Goal: Information Seeking & Learning: Learn about a topic

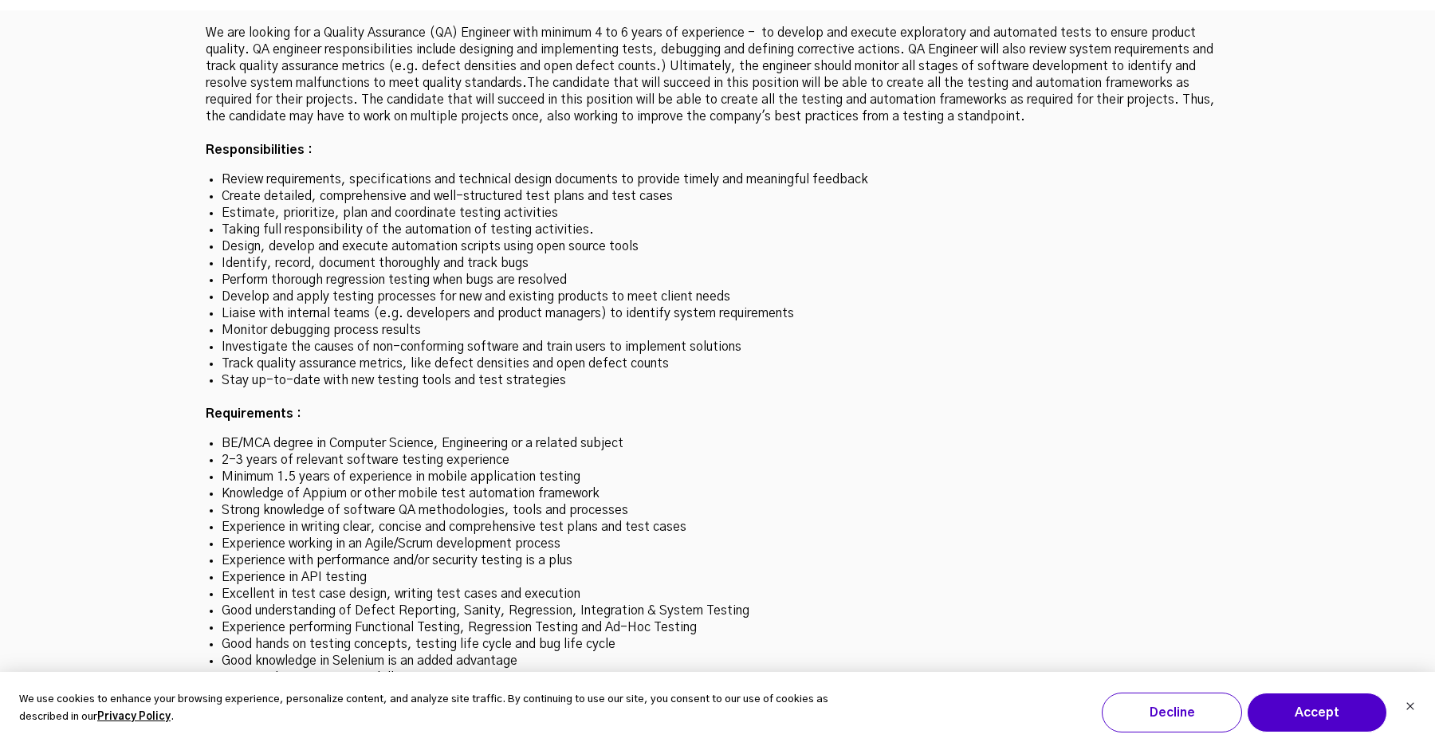
scroll to position [4699, 0]
drag, startPoint x: 226, startPoint y: 396, endPoint x: 518, endPoint y: 402, distance: 292.6
click at [521, 470] on li "Minimum 1.5 years of experience in mobile application testing" at bounding box center [718, 478] width 992 height 17
click at [422, 486] on li "Knowledge of Appium or other mobile test automation framework" at bounding box center [718, 494] width 992 height 17
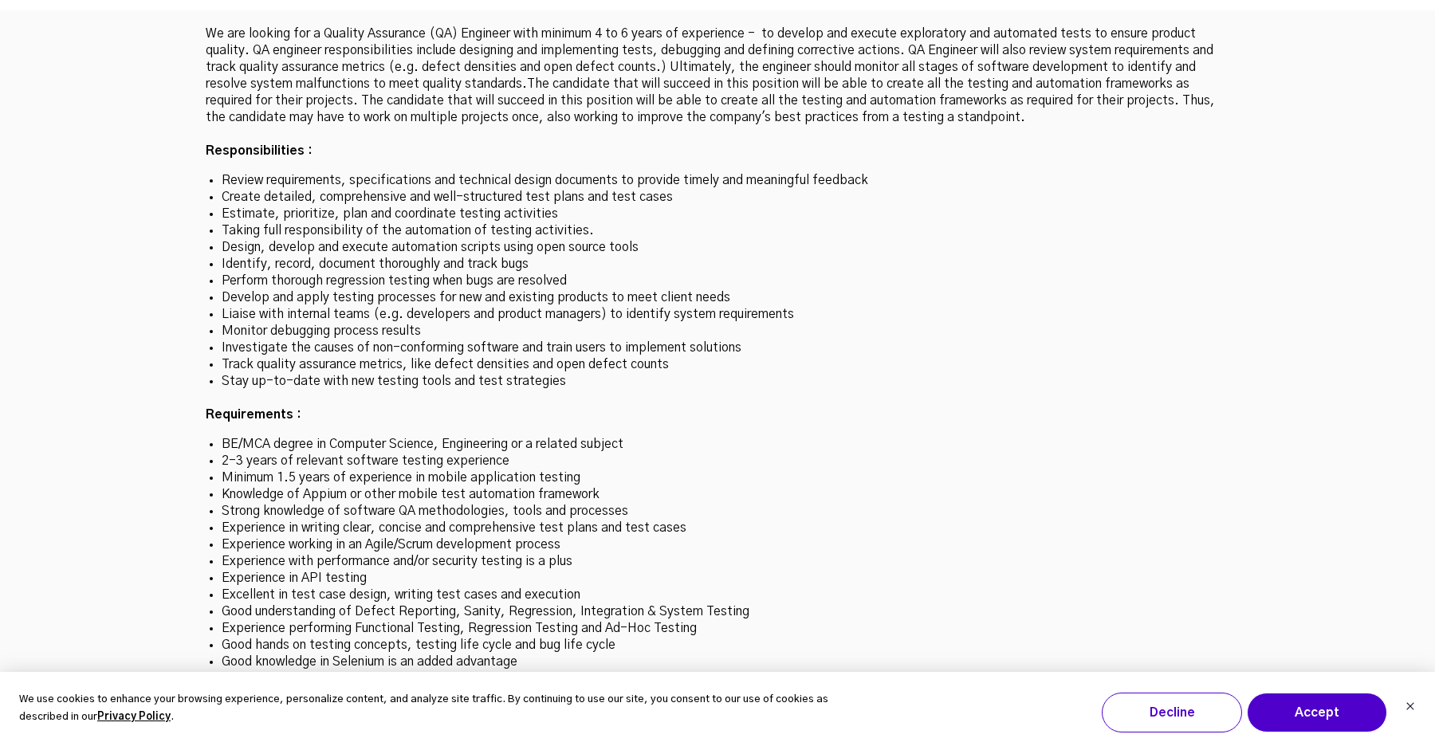
click at [460, 503] on li "Strong knowledge of software QA methodologies, tools and processes" at bounding box center [718, 511] width 992 height 17
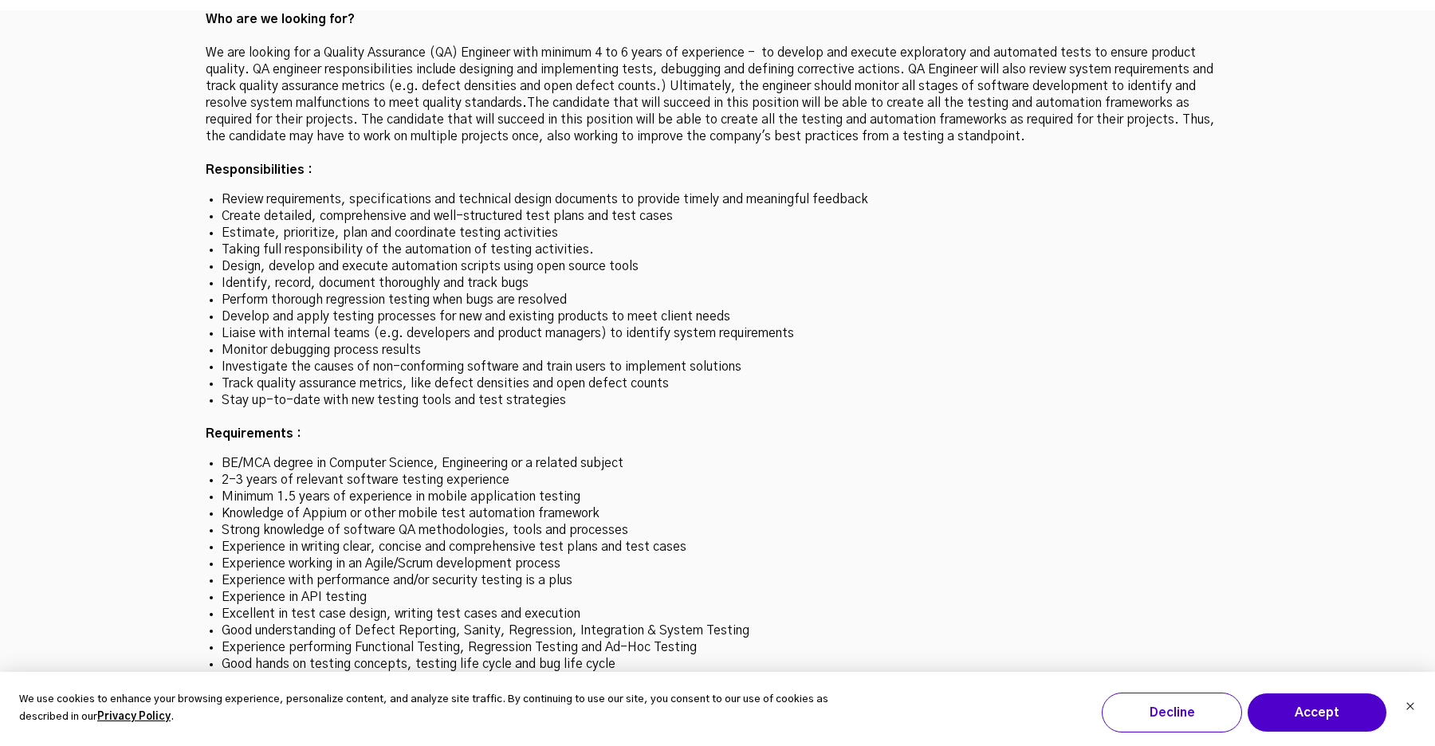
scroll to position [4695, 0]
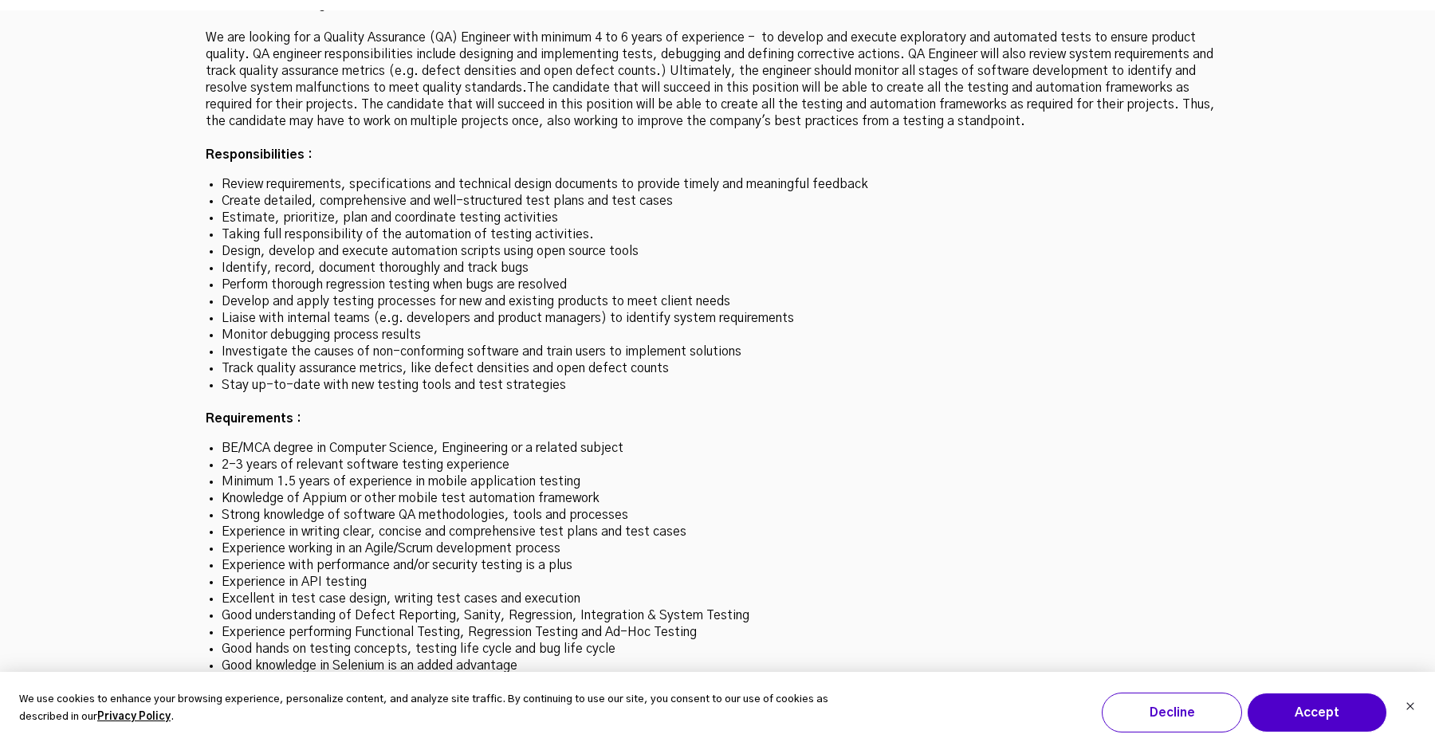
click at [279, 474] on li "Minimum 1.5 years of experience in mobile application testing" at bounding box center [718, 482] width 992 height 17
click at [334, 457] on li "2-3 years of relevant software testing experience" at bounding box center [718, 465] width 992 height 17
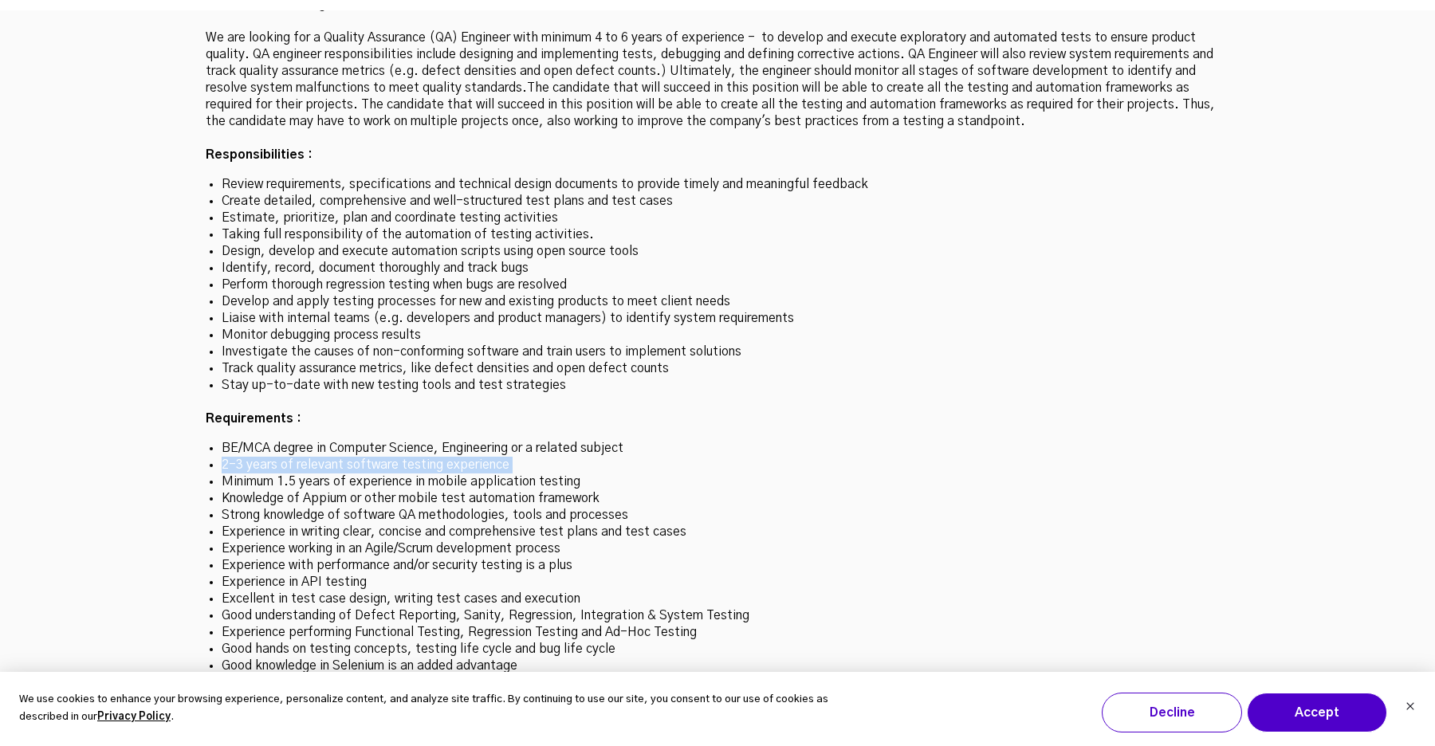
click at [334, 457] on li "2-3 years of relevant software testing experience" at bounding box center [718, 465] width 992 height 17
click at [325, 540] on li "Experience working in an Agile/Scrum development process" at bounding box center [718, 548] width 992 height 17
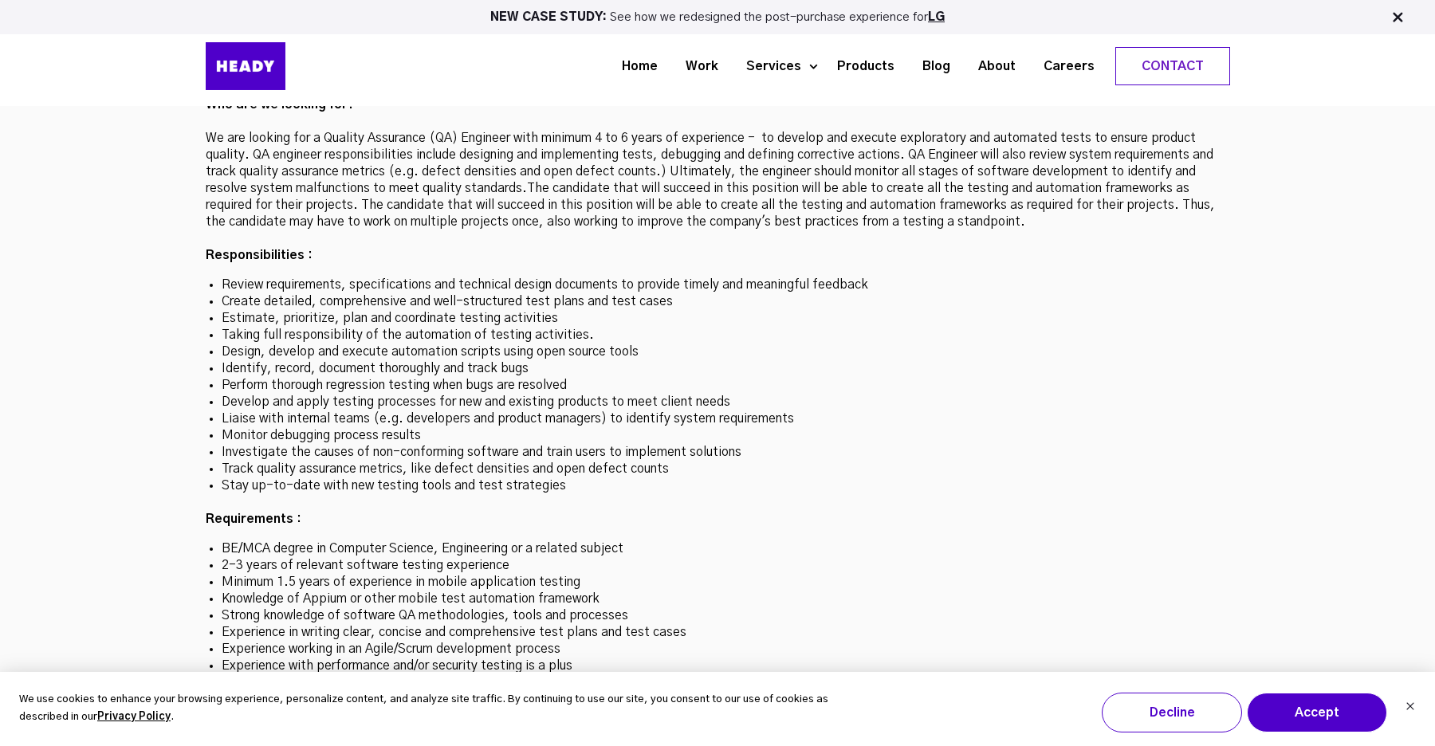
scroll to position [4400, 0]
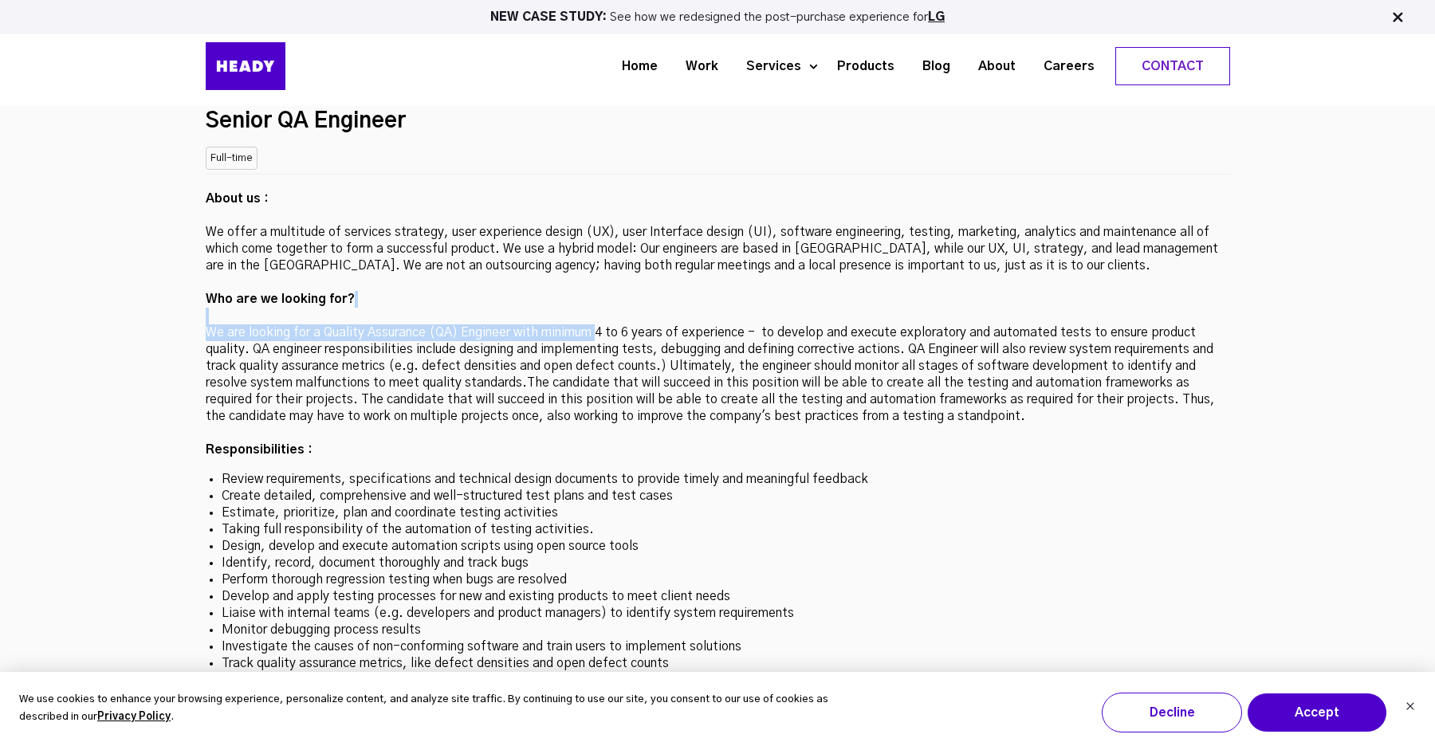
drag, startPoint x: 597, startPoint y: 246, endPoint x: 748, endPoint y: 241, distance: 150.7
click at [748, 241] on p "About us : We offer a multitude of services strategy, user experience design (U…" at bounding box center [718, 325] width 1024 height 268
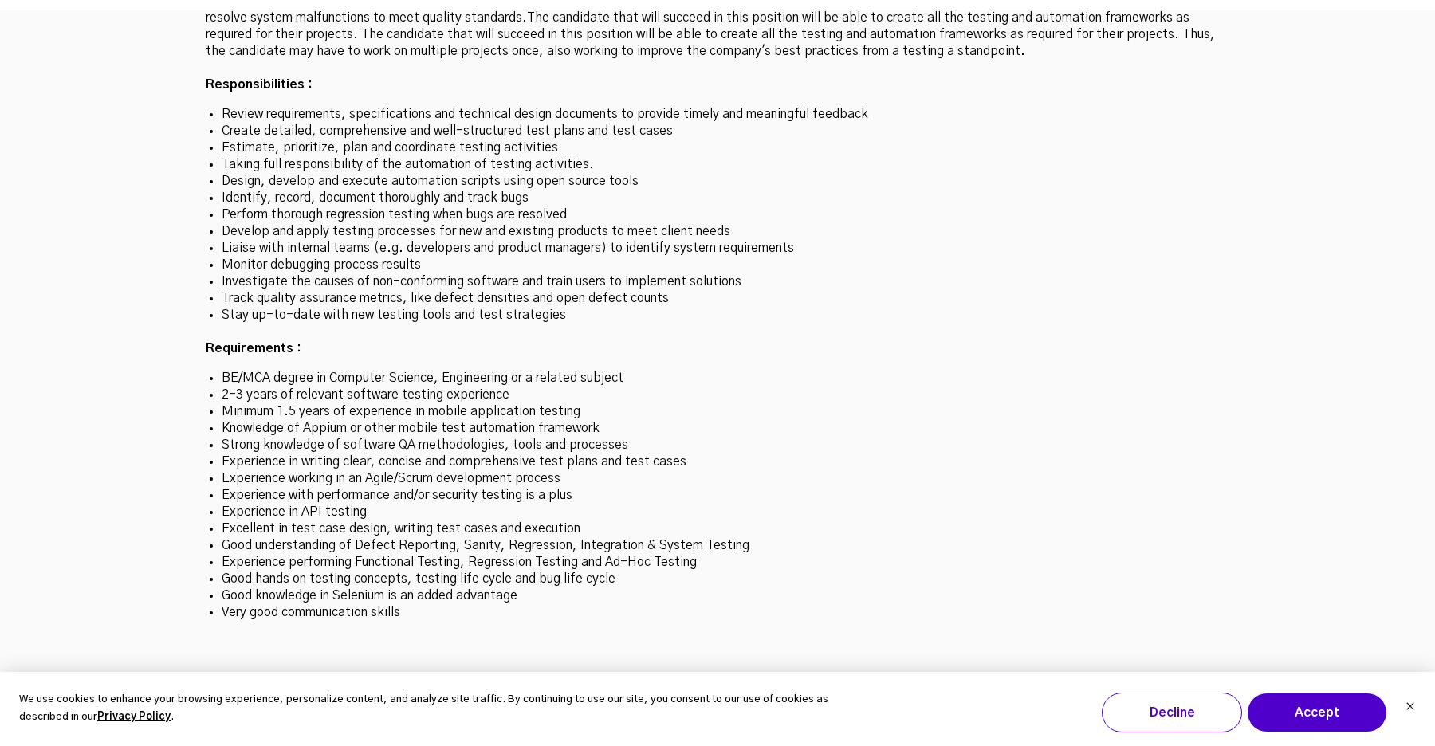
scroll to position [4767, 0]
click at [517, 385] on li "2-3 years of relevant software testing experience" at bounding box center [718, 393] width 992 height 17
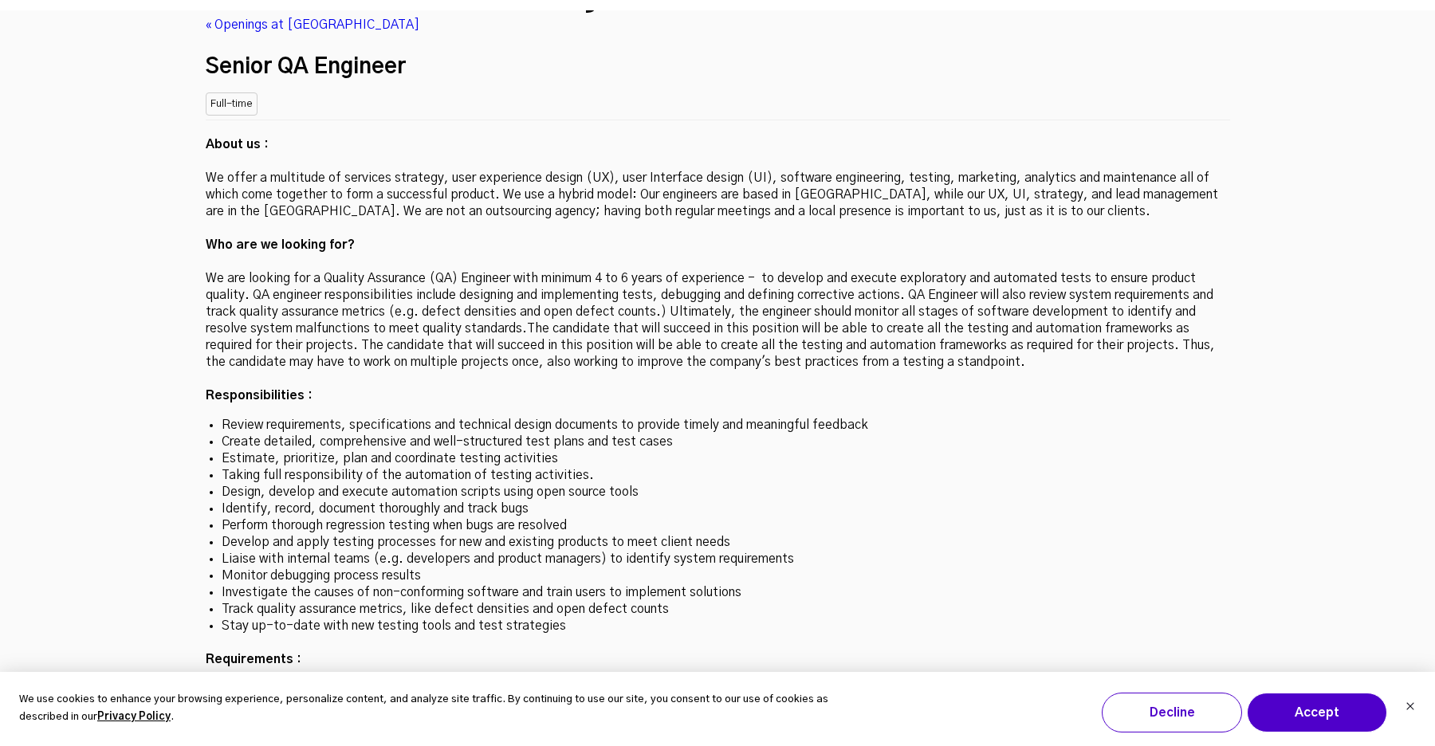
scroll to position [4686, 0]
